Goal: Navigation & Orientation: Find specific page/section

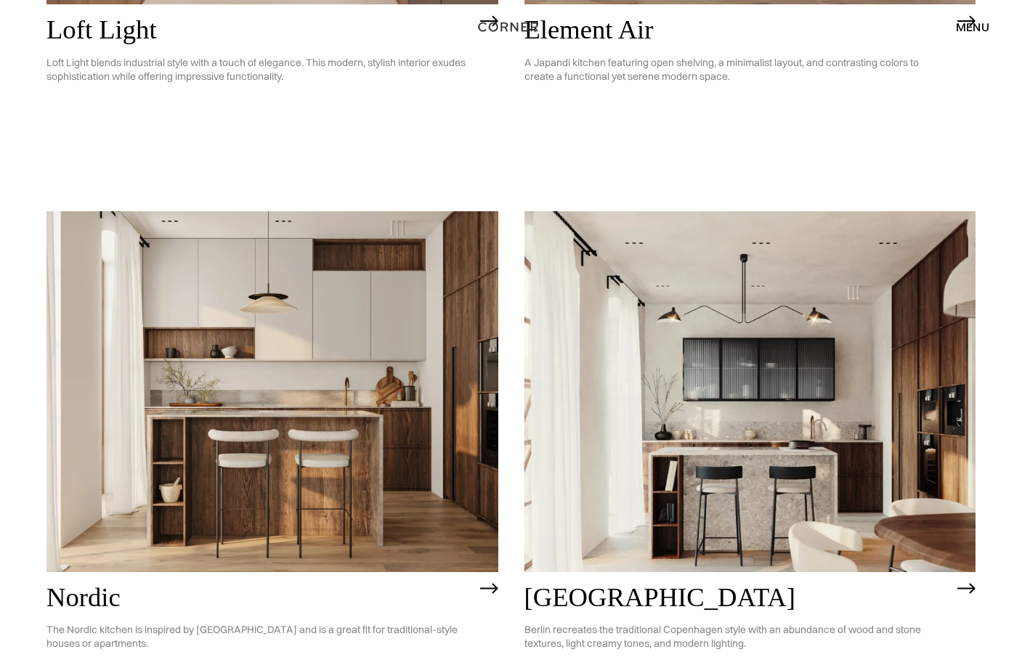
scroll to position [553, 0]
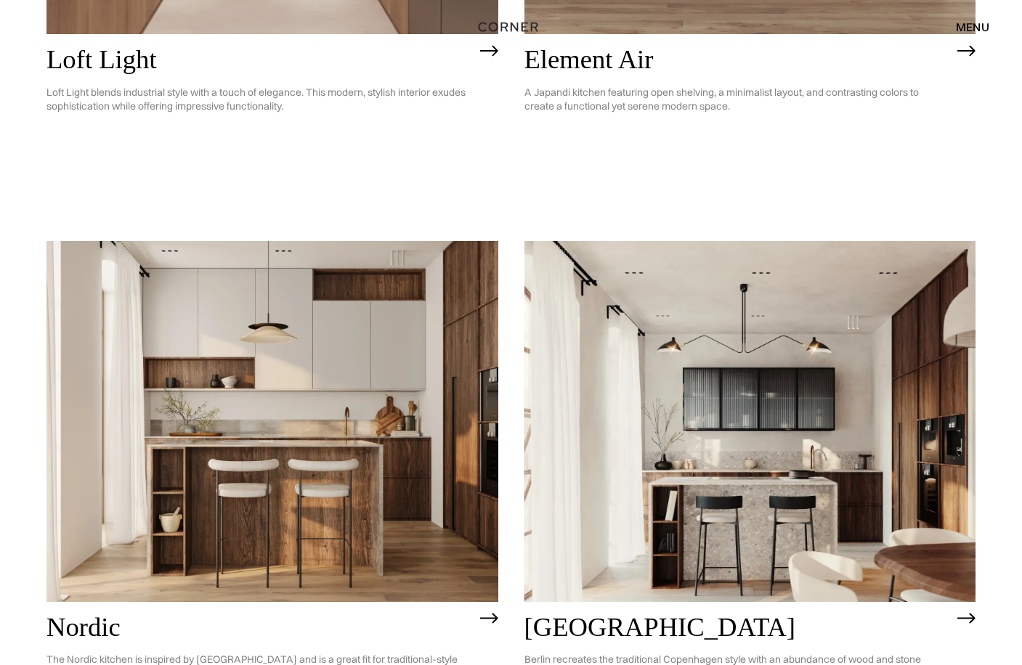
click at [977, 25] on div "menu" at bounding box center [972, 27] width 33 height 12
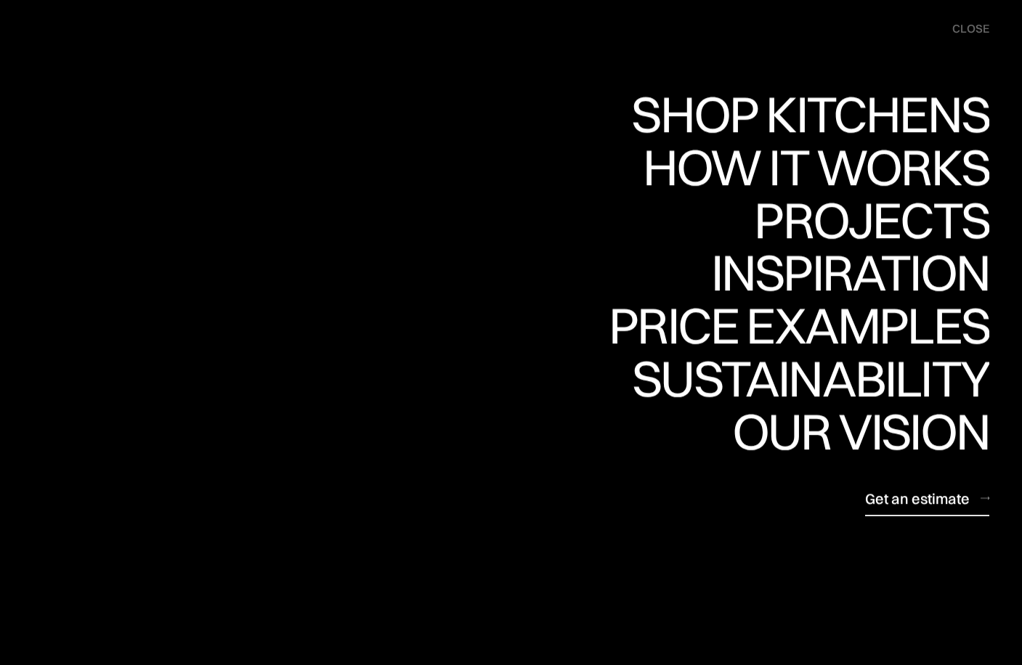
click at [897, 506] on div "Get an estimate" at bounding box center [917, 499] width 105 height 20
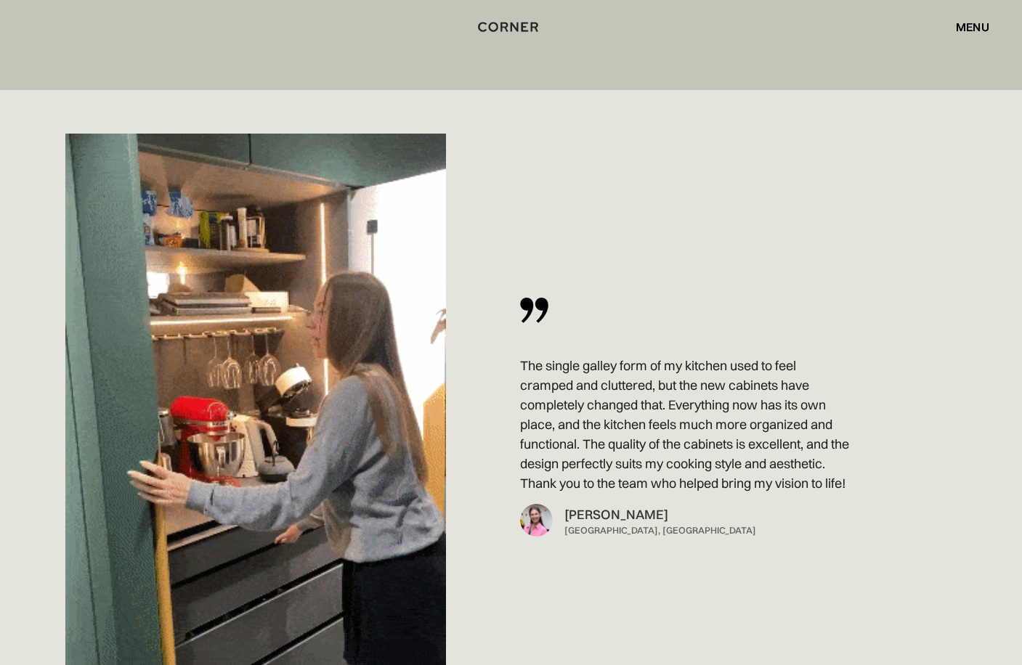
scroll to position [10002, 0]
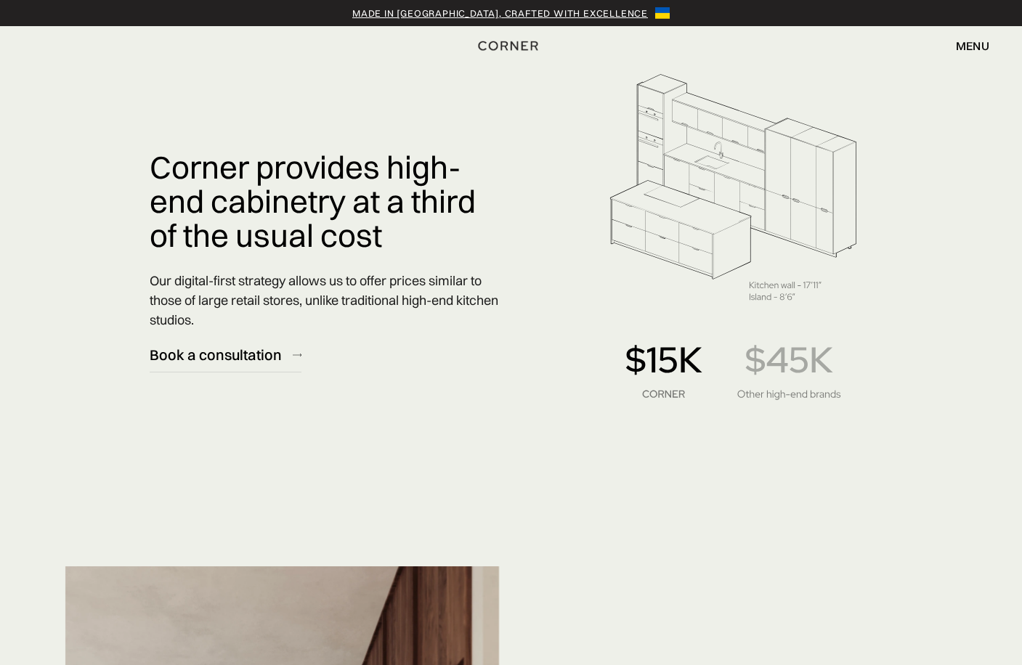
click at [794, 418] on img at bounding box center [734, 233] width 308 height 436
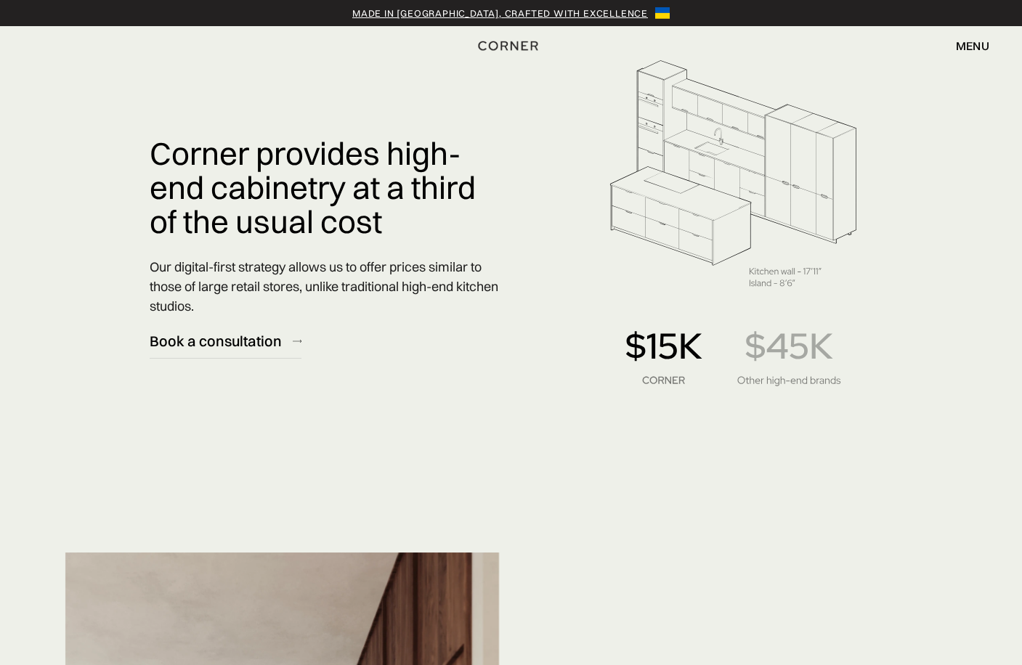
scroll to position [18, 0]
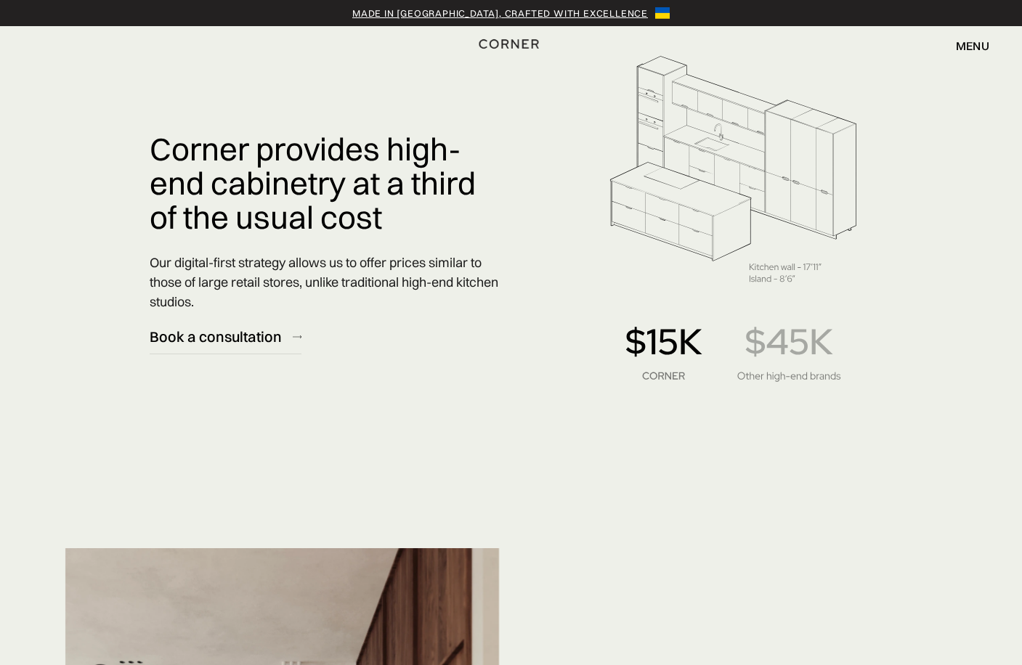
click at [512, 42] on img "home" at bounding box center [509, 43] width 60 height 19
